Goal: Find specific page/section: Find specific page/section

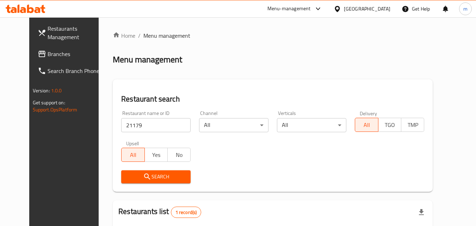
click at [48, 57] on span "Branches" at bounding box center [76, 54] width 56 height 8
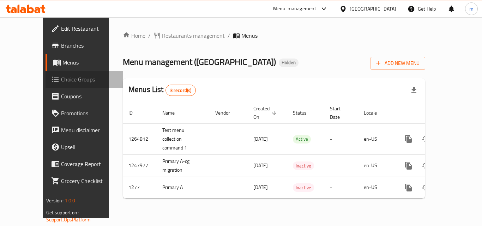
click at [61, 81] on span "Choice Groups" at bounding box center [89, 79] width 56 height 8
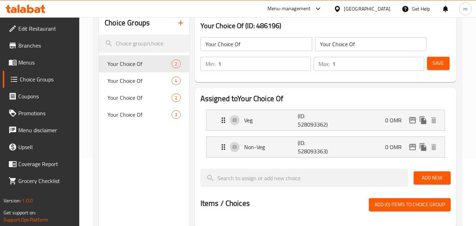
scroll to position [71, 0]
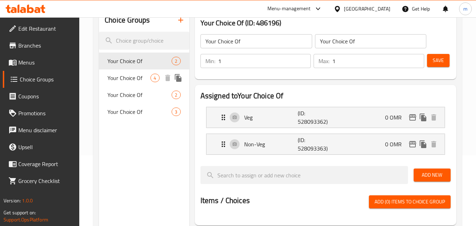
click at [140, 74] on span "Your Choice Of" at bounding box center [129, 78] width 43 height 8
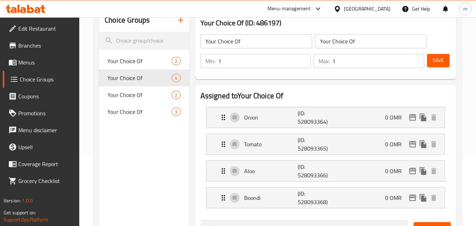
click at [57, 37] on link "Edit Restaurant" at bounding box center [41, 28] width 77 height 17
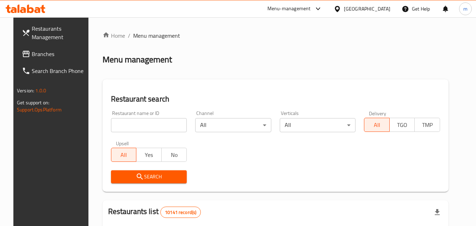
click at [53, 53] on span "Branches" at bounding box center [60, 54] width 56 height 8
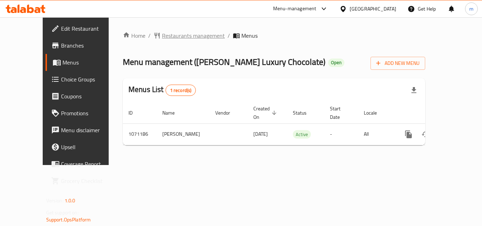
click at [167, 36] on span "Restaurants management" at bounding box center [193, 35] width 63 height 8
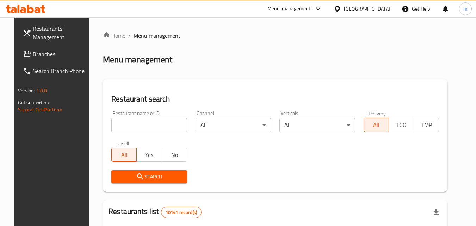
click at [132, 122] on input "search" at bounding box center [149, 125] width 76 height 14
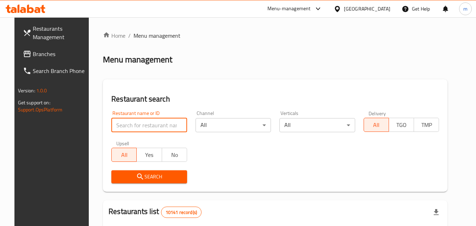
paste input "663747"
type input "663747"
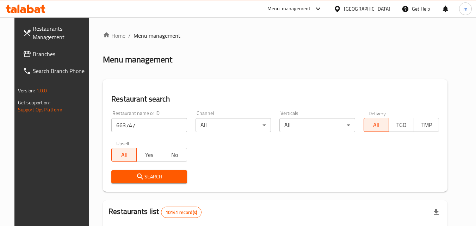
click at [149, 181] on button "Search" at bounding box center [149, 176] width 76 height 13
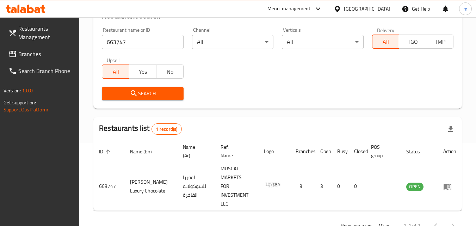
scroll to position [88, 0]
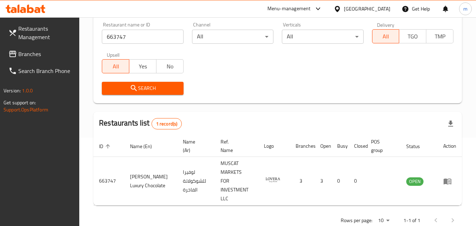
click at [386, 10] on div "[GEOGRAPHIC_DATA]" at bounding box center [367, 9] width 47 height 8
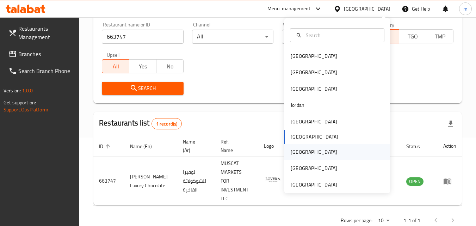
click at [297, 151] on div "[GEOGRAPHIC_DATA]" at bounding box center [314, 152] width 47 height 8
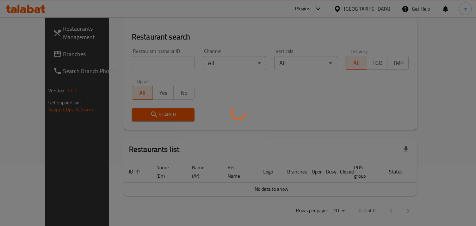
scroll to position [88, 0]
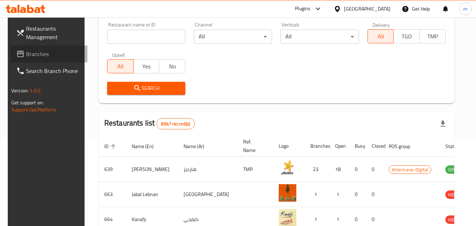
click at [26, 52] on span "Branches" at bounding box center [54, 54] width 56 height 8
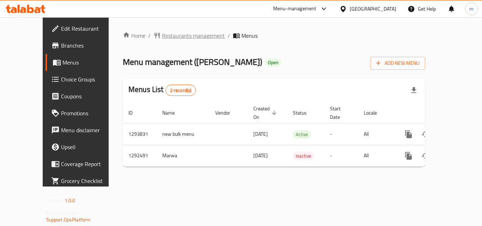
click at [162, 39] on span "Restaurants management" at bounding box center [193, 35] width 63 height 8
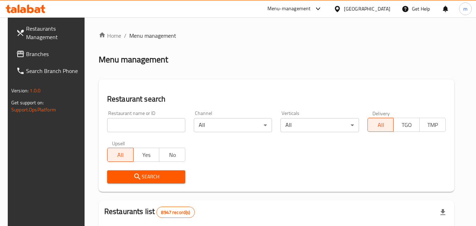
click at [141, 123] on input "search" at bounding box center [146, 125] width 78 height 14
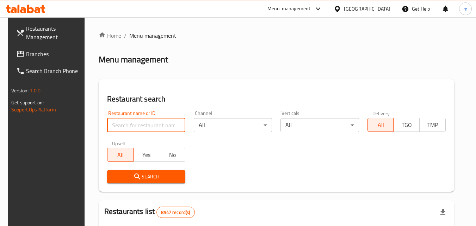
paste input "699001"
type input "699001"
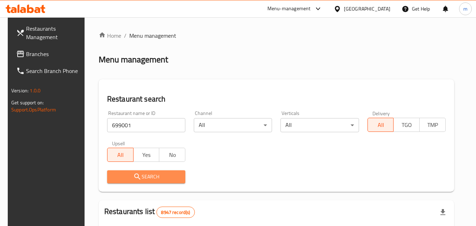
click at [159, 180] on span "Search" at bounding box center [146, 176] width 67 height 9
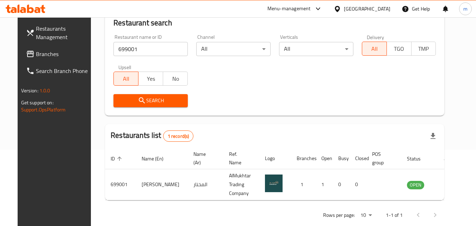
scroll to position [82, 0]
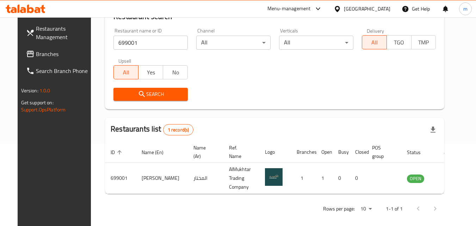
click at [341, 12] on icon at bounding box center [337, 8] width 7 height 7
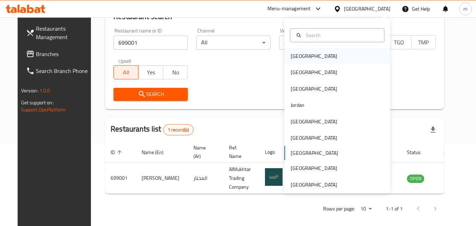
click at [292, 54] on div "Bahrain" at bounding box center [314, 56] width 47 height 8
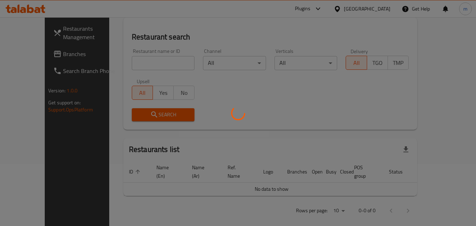
scroll to position [82, 0]
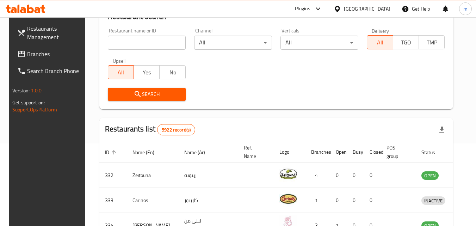
click at [35, 56] on span "Branches" at bounding box center [55, 54] width 56 height 8
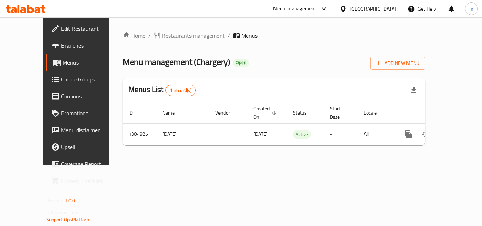
click at [164, 34] on span "Restaurants management" at bounding box center [193, 35] width 63 height 8
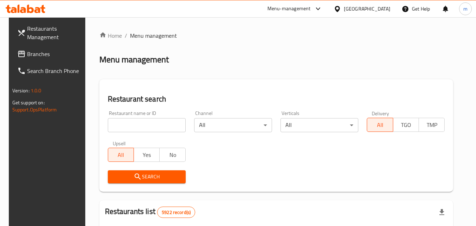
click at [140, 122] on input "search" at bounding box center [147, 125] width 78 height 14
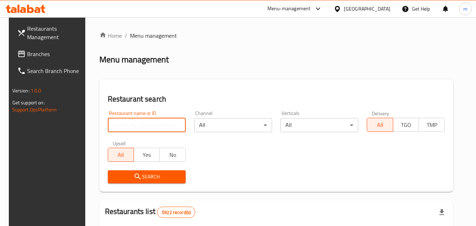
paste input "692727"
type input "692727"
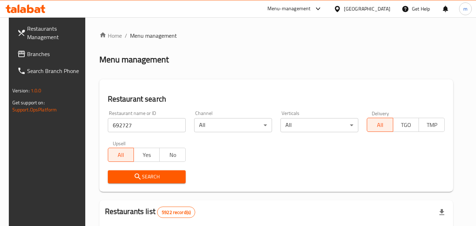
click at [163, 171] on button "Search" at bounding box center [147, 176] width 78 height 13
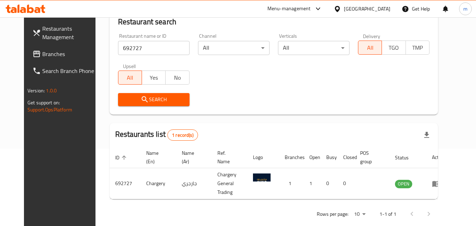
scroll to position [82, 0]
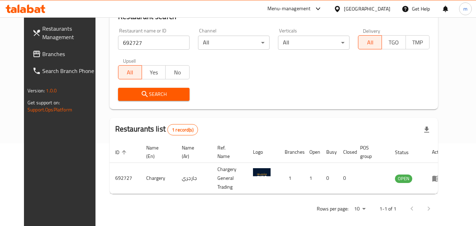
click at [340, 8] on icon at bounding box center [337, 9] width 5 height 6
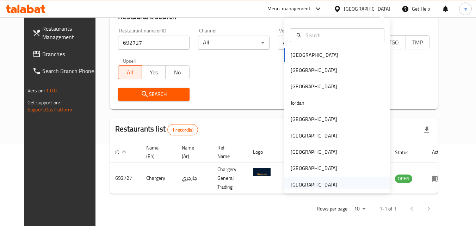
click at [311, 186] on div "[GEOGRAPHIC_DATA]" at bounding box center [314, 185] width 47 height 8
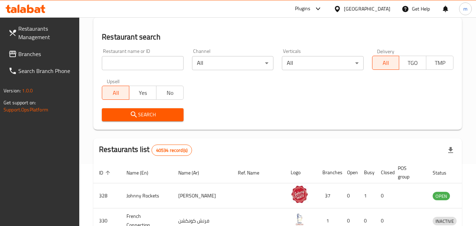
scroll to position [82, 0]
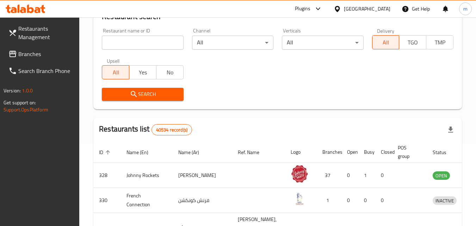
click at [32, 51] on span "Branches" at bounding box center [46, 54] width 56 height 8
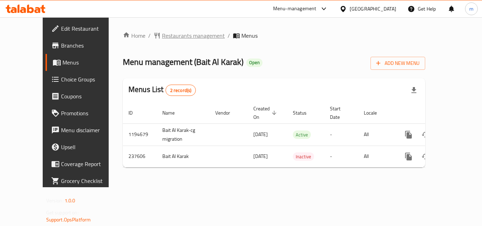
click at [165, 37] on span "Restaurants management" at bounding box center [193, 35] width 63 height 8
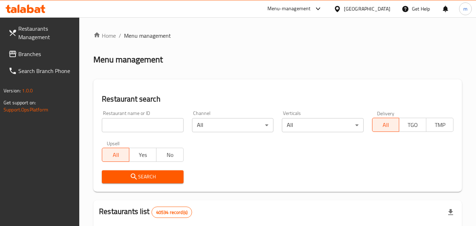
click at [134, 125] on input "search" at bounding box center [142, 125] width 81 height 14
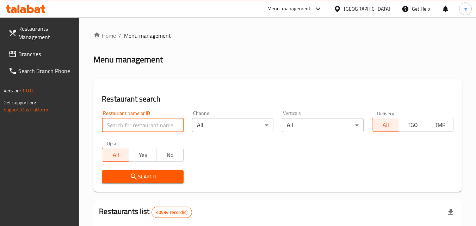
paste input "626849"
type input "626849"
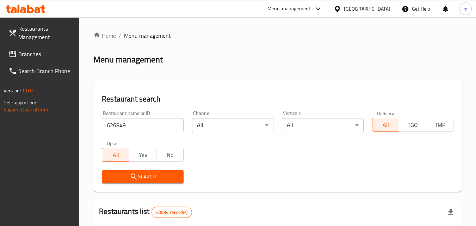
click at [161, 174] on span "Search" at bounding box center [143, 176] width 70 height 9
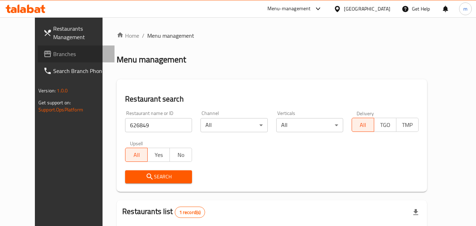
click at [53, 56] on span "Branches" at bounding box center [81, 54] width 56 height 8
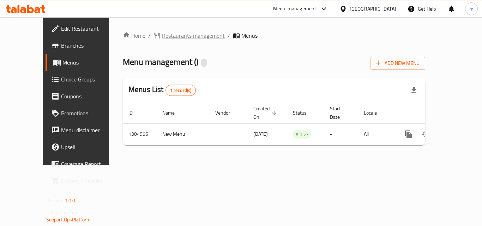
click at [162, 37] on span "Restaurants management" at bounding box center [193, 35] width 63 height 8
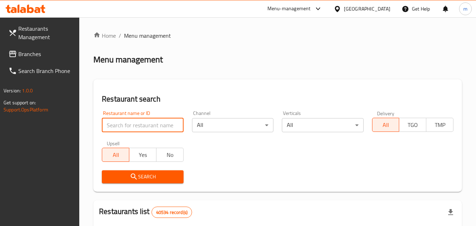
click at [142, 122] on input "search" at bounding box center [142, 125] width 81 height 14
paste input "703461"
type input "703461"
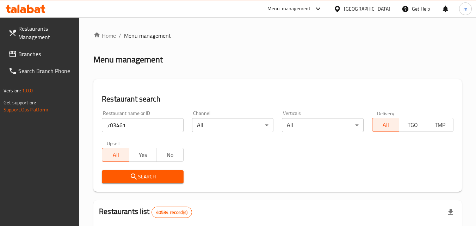
drag, startPoint x: 138, startPoint y: 173, endPoint x: 140, endPoint y: 169, distance: 4.7
click at [140, 169] on div "Search" at bounding box center [143, 177] width 90 height 22
click at [142, 171] on button "Search" at bounding box center [142, 176] width 81 height 13
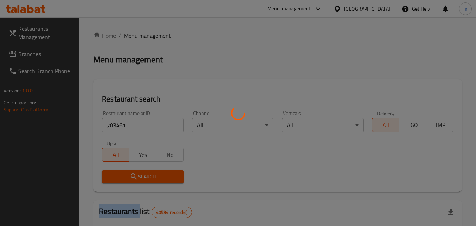
drag, startPoint x: 142, startPoint y: 171, endPoint x: 148, endPoint y: 173, distance: 6.4
click at [142, 171] on div at bounding box center [238, 113] width 476 height 226
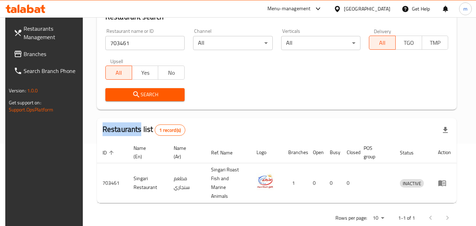
scroll to position [88, 0]
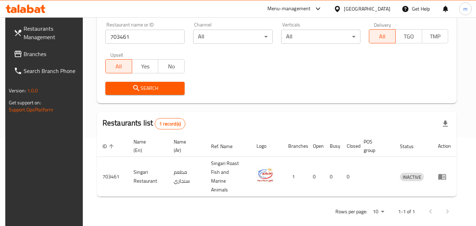
click at [359, 10] on div "[GEOGRAPHIC_DATA]" at bounding box center [367, 9] width 47 height 8
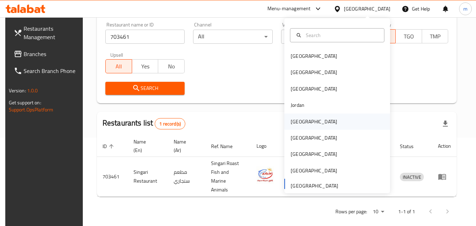
click at [303, 121] on div "[GEOGRAPHIC_DATA]" at bounding box center [314, 122] width 58 height 16
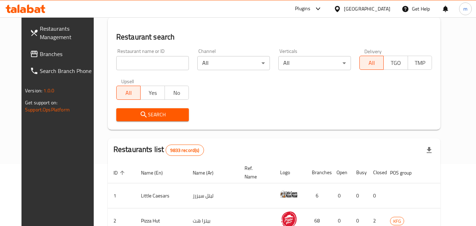
scroll to position [88, 0]
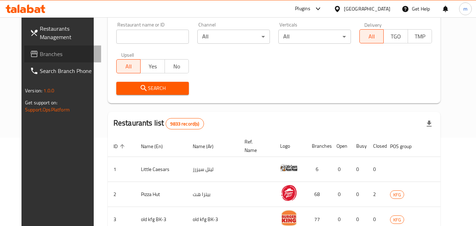
click at [40, 56] on span "Branches" at bounding box center [68, 54] width 56 height 8
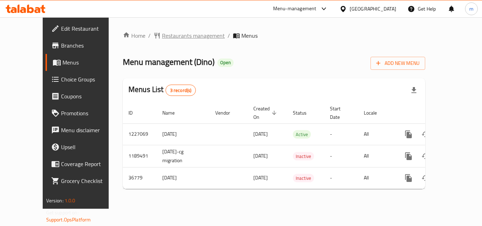
click at [171, 32] on span "Restaurants management" at bounding box center [193, 35] width 63 height 8
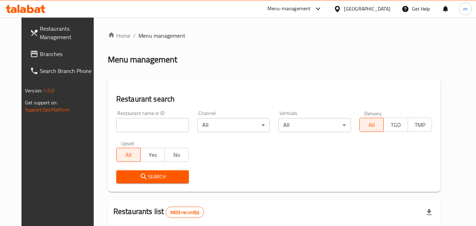
click at [140, 119] on input "search" at bounding box center [152, 125] width 73 height 14
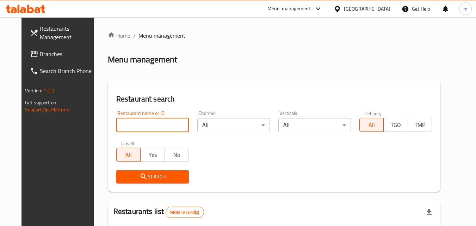
paste input "19040"
type input "19040"
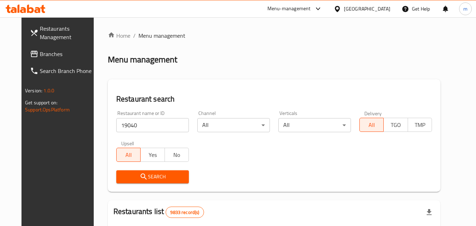
click at [165, 171] on button "Search" at bounding box center [152, 176] width 73 height 13
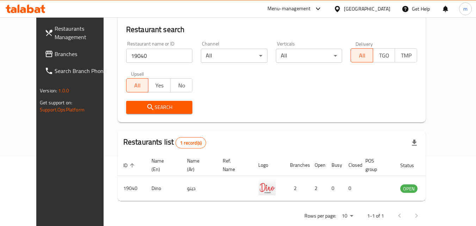
scroll to position [71, 0]
